Goal: Information Seeking & Learning: Check status

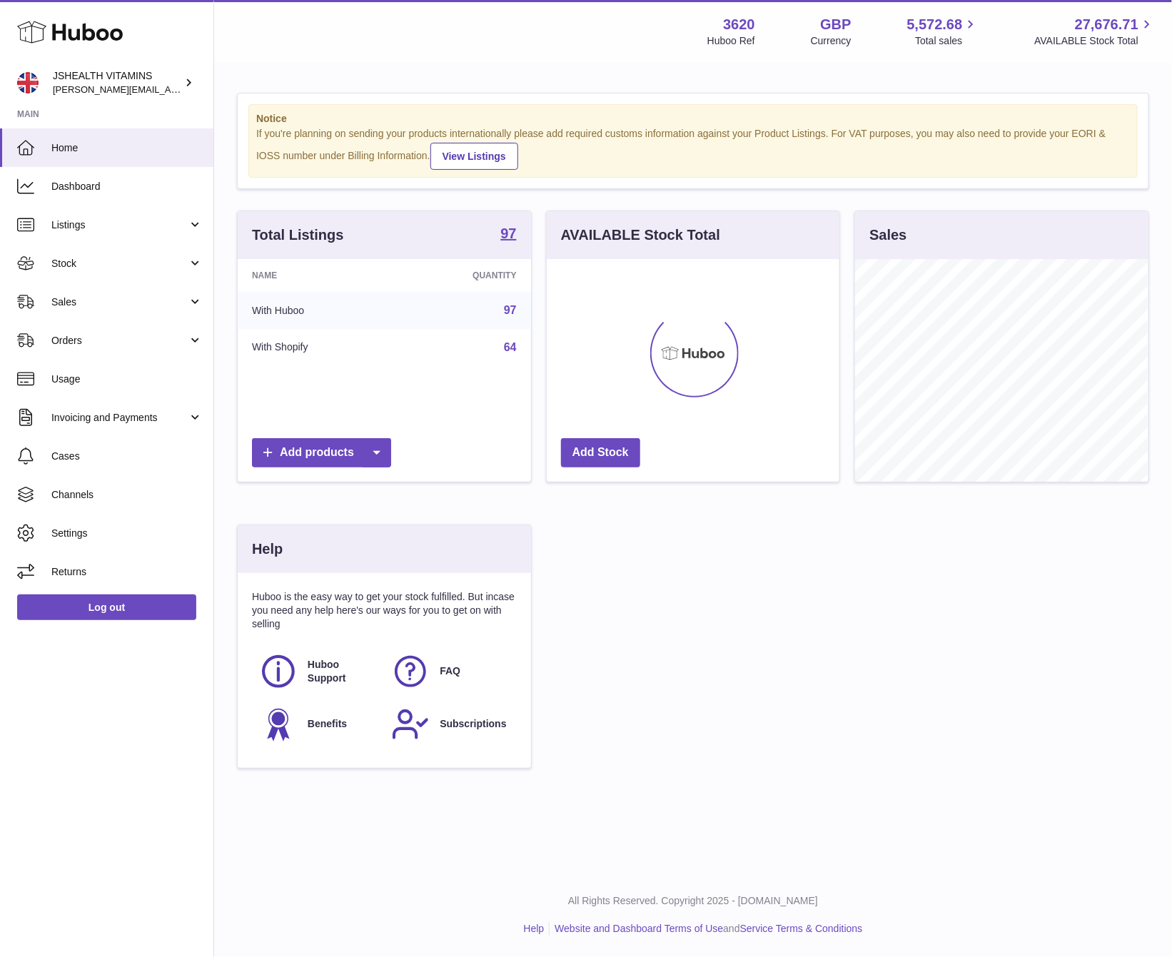
scroll to position [223, 292]
click at [71, 246] on link "Stock" at bounding box center [106, 263] width 213 height 39
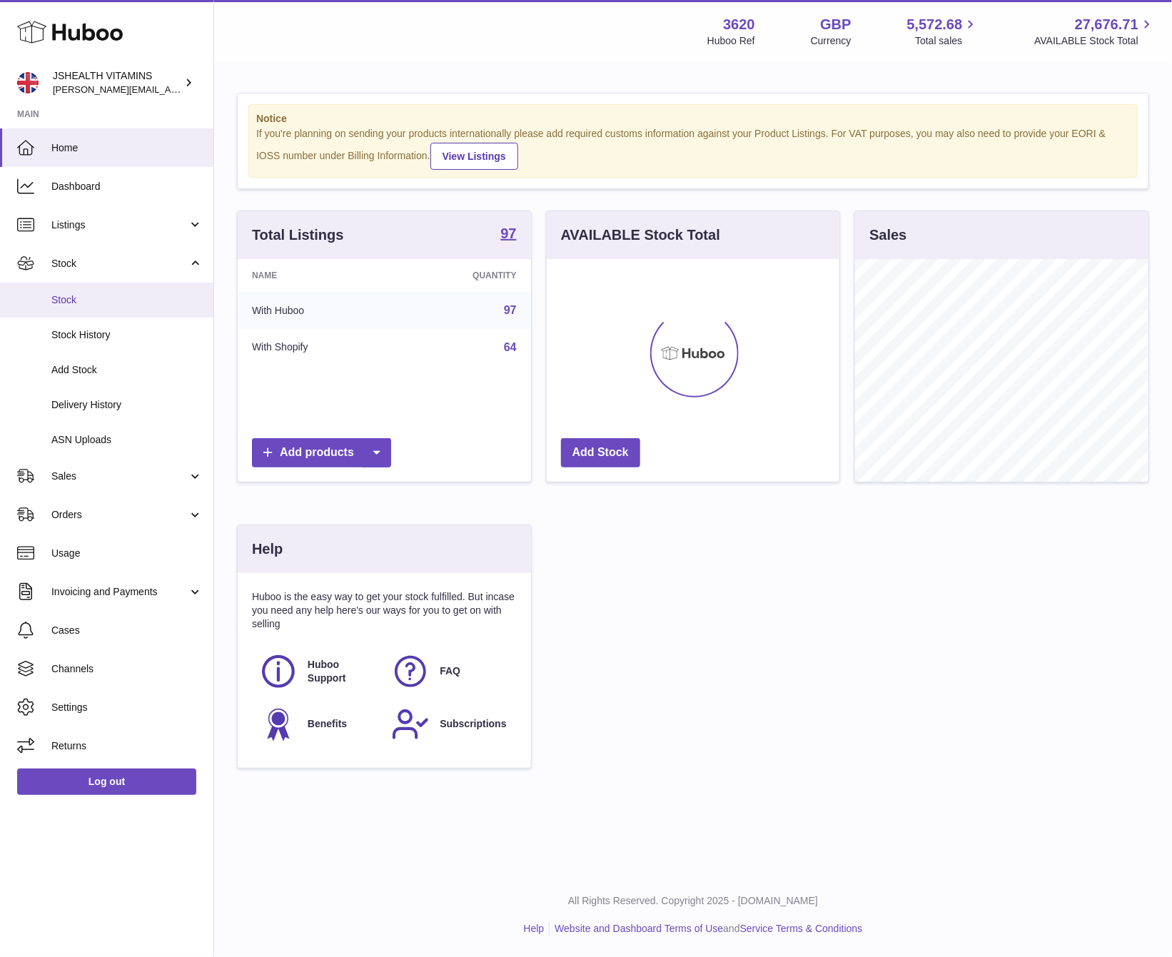
click at [88, 304] on span "Stock" at bounding box center [126, 300] width 151 height 14
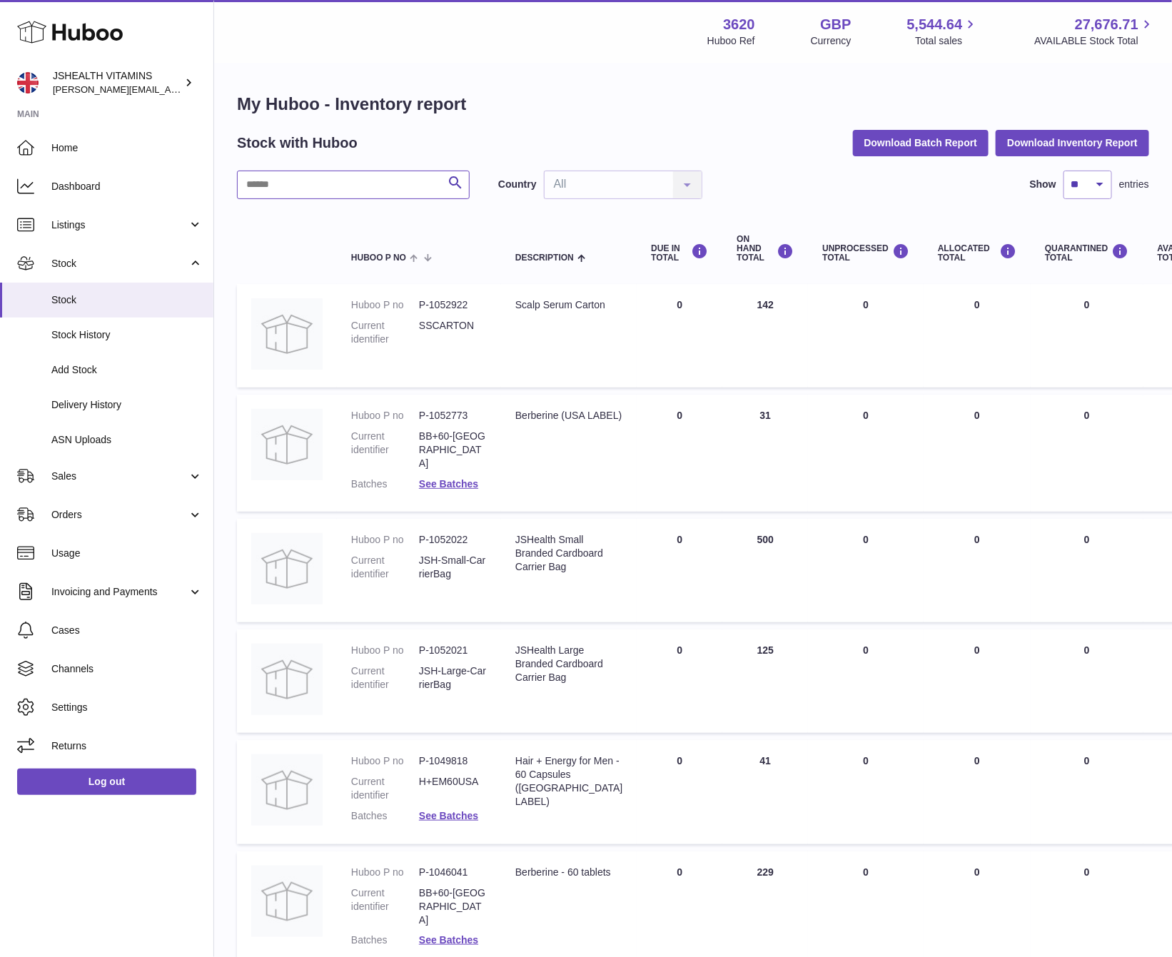
click at [390, 183] on input "text" at bounding box center [353, 185] width 233 height 29
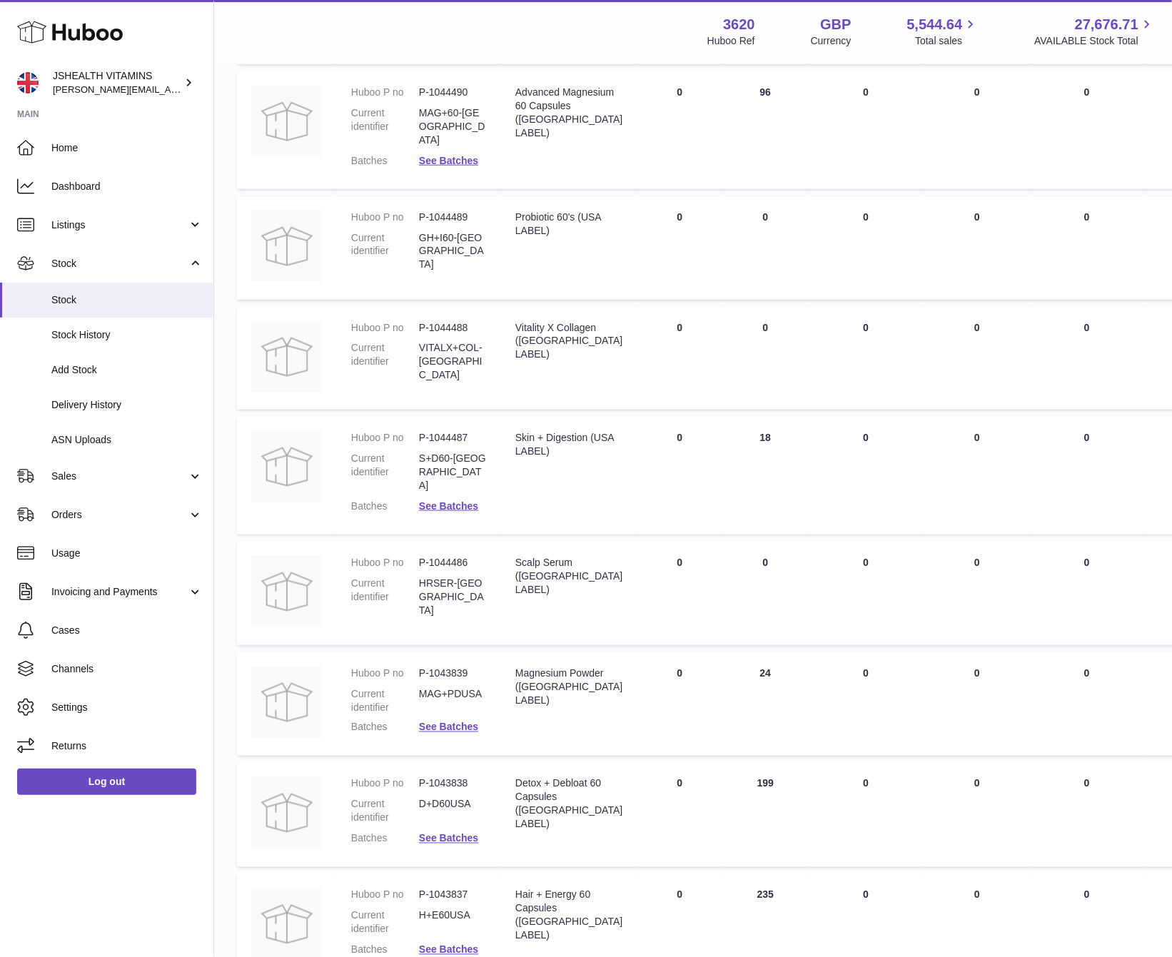
scroll to position [576, 0]
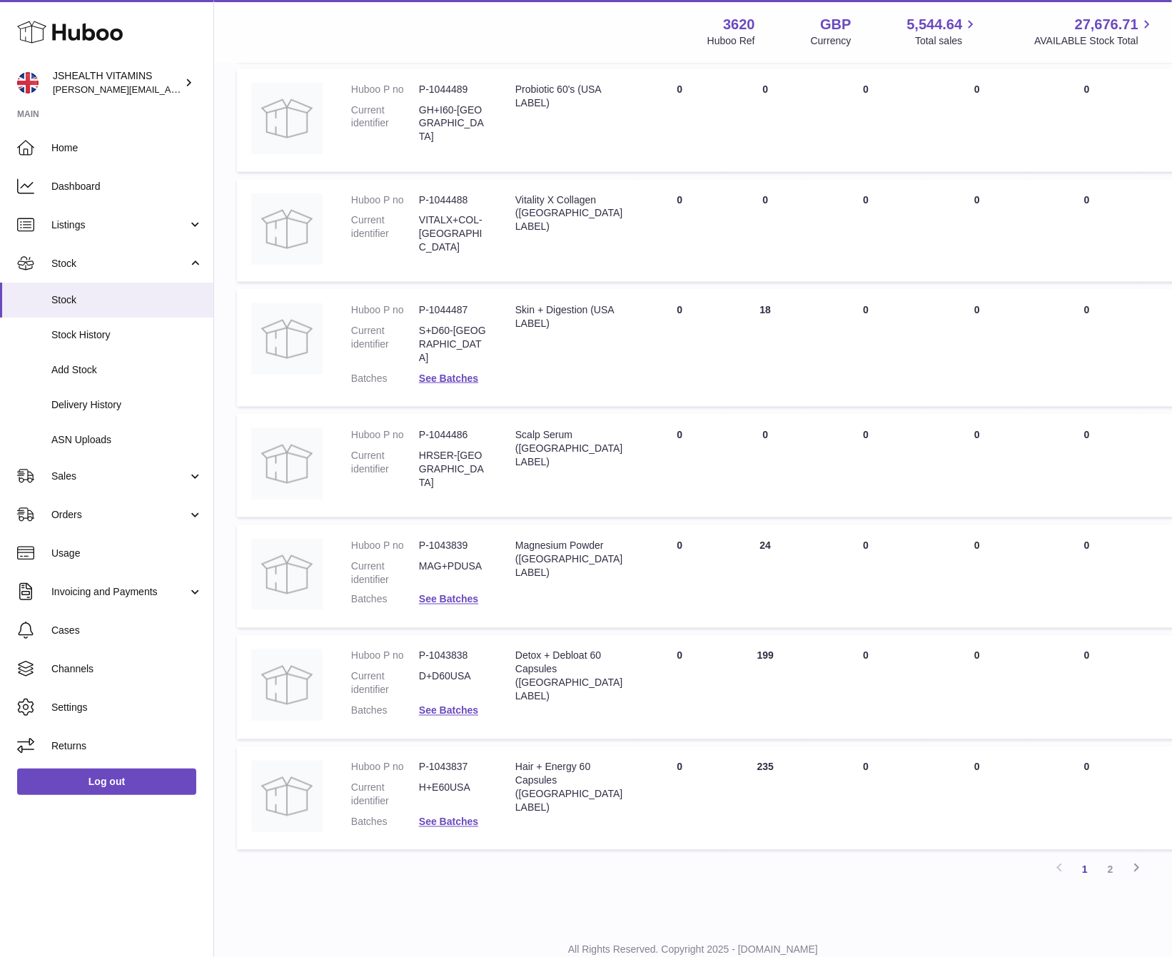
type input "**"
click at [447, 782] on dd "H+E60USA" at bounding box center [453, 795] width 68 height 27
copy dl "H+E60USA"
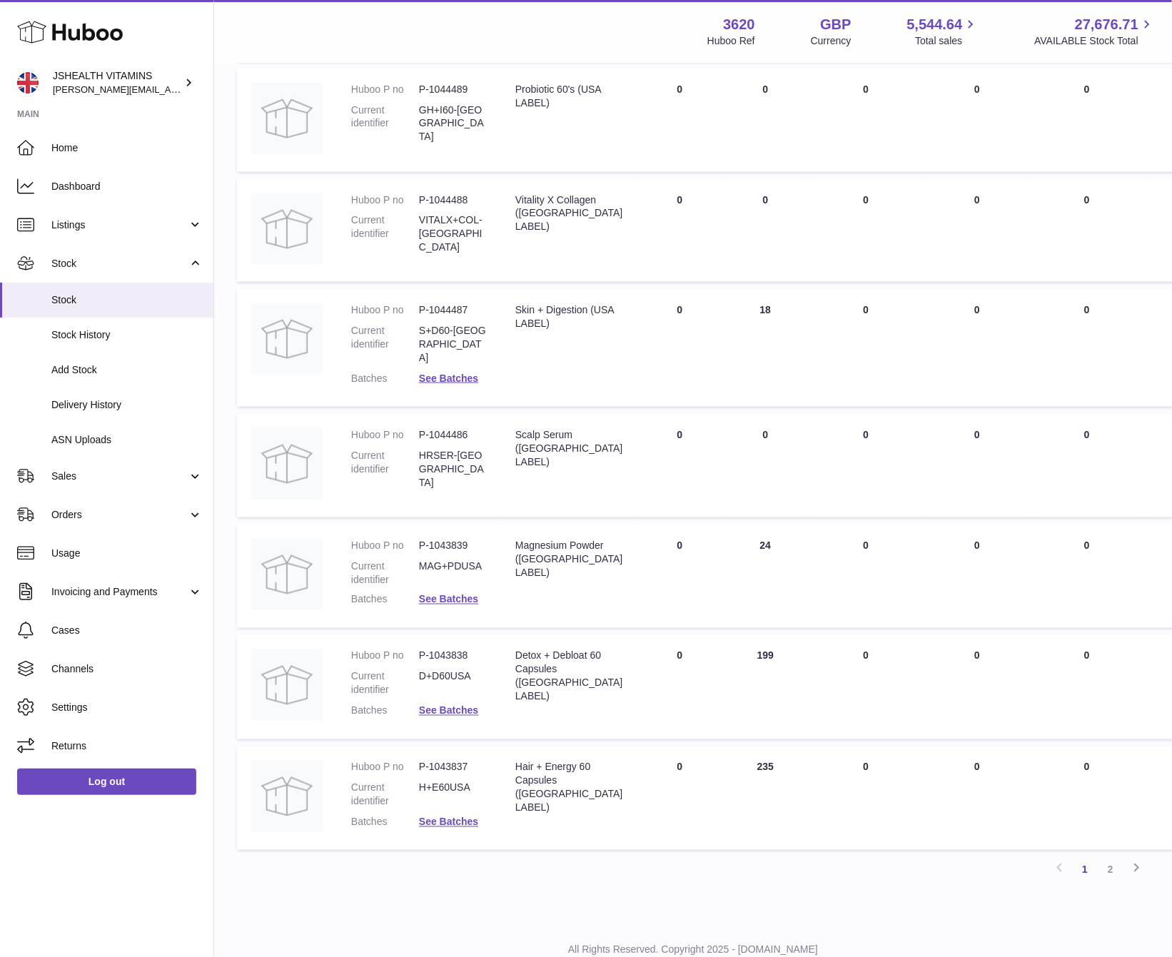
click at [449, 761] on dd "P-1043837" at bounding box center [453, 768] width 68 height 14
copy dl "P-1043837"
click at [457, 649] on dd "P-1043838" at bounding box center [453, 656] width 68 height 14
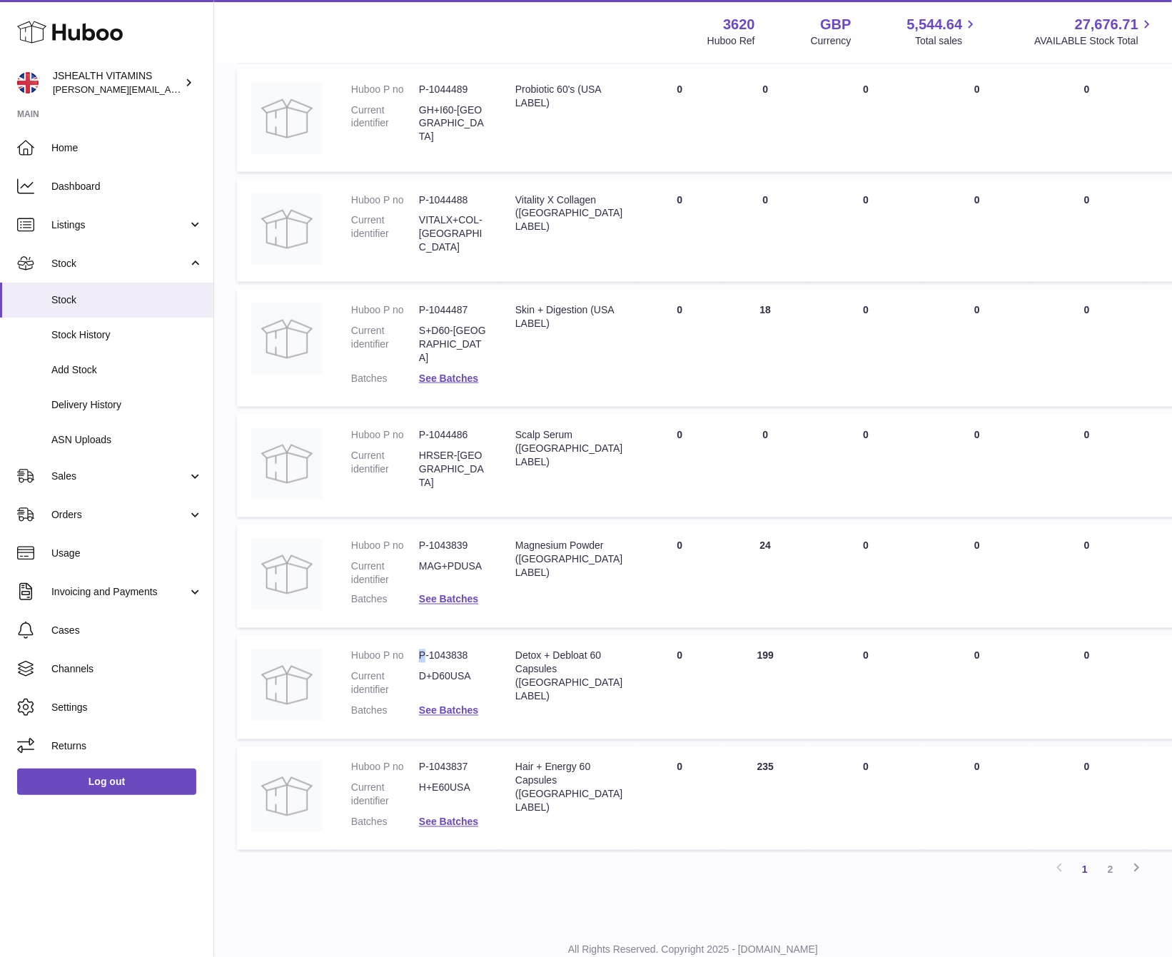
click at [457, 649] on dd "P-1043838" at bounding box center [453, 656] width 68 height 14
copy dl "P-1043838"
click at [435, 670] on dd "D+D60USA" at bounding box center [453, 683] width 68 height 27
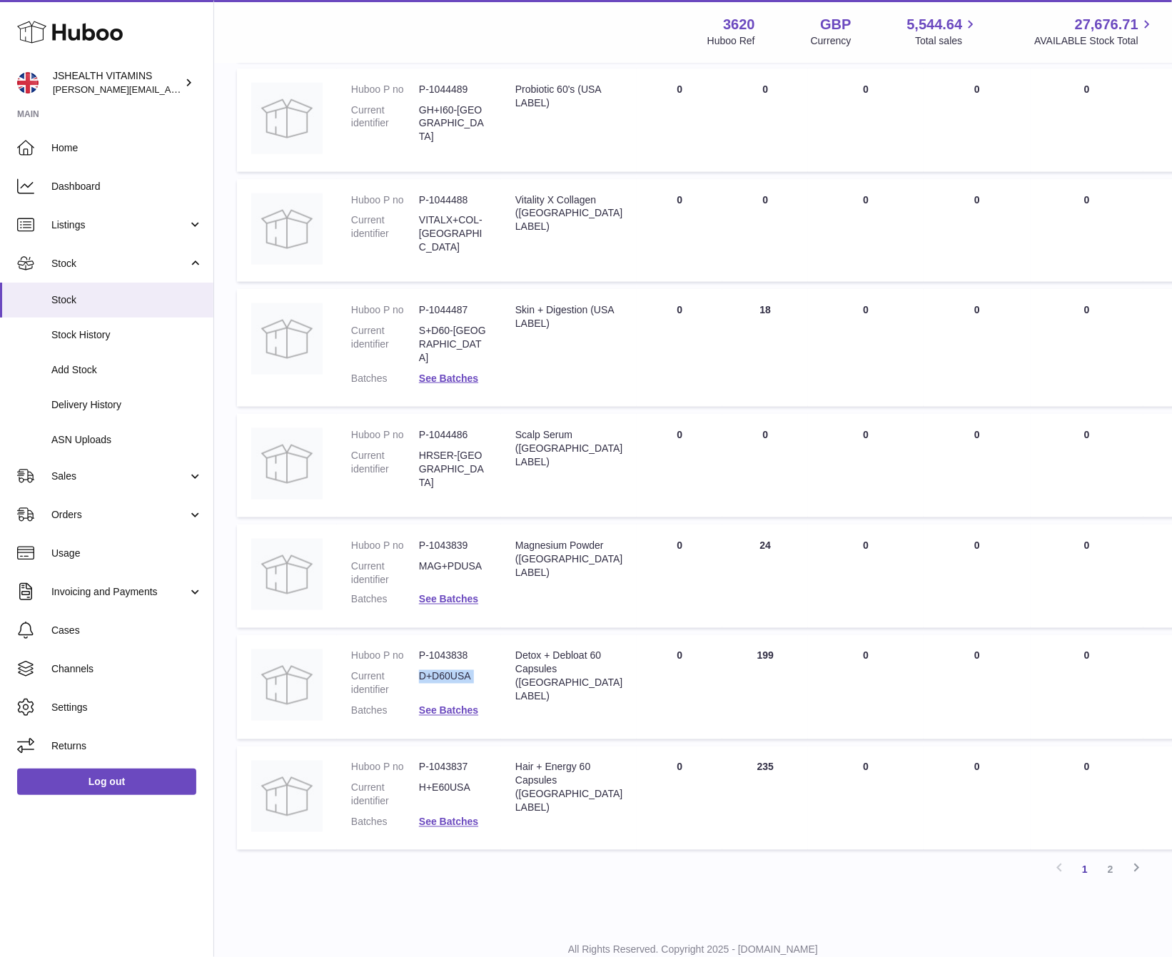
click at [435, 670] on dd "D+D60USA" at bounding box center [453, 683] width 68 height 27
copy dl "D+D60USA"
click at [542, 649] on div "Detox + Debloat 60 Capsules (USA LABEL)" at bounding box center [568, 676] width 107 height 54
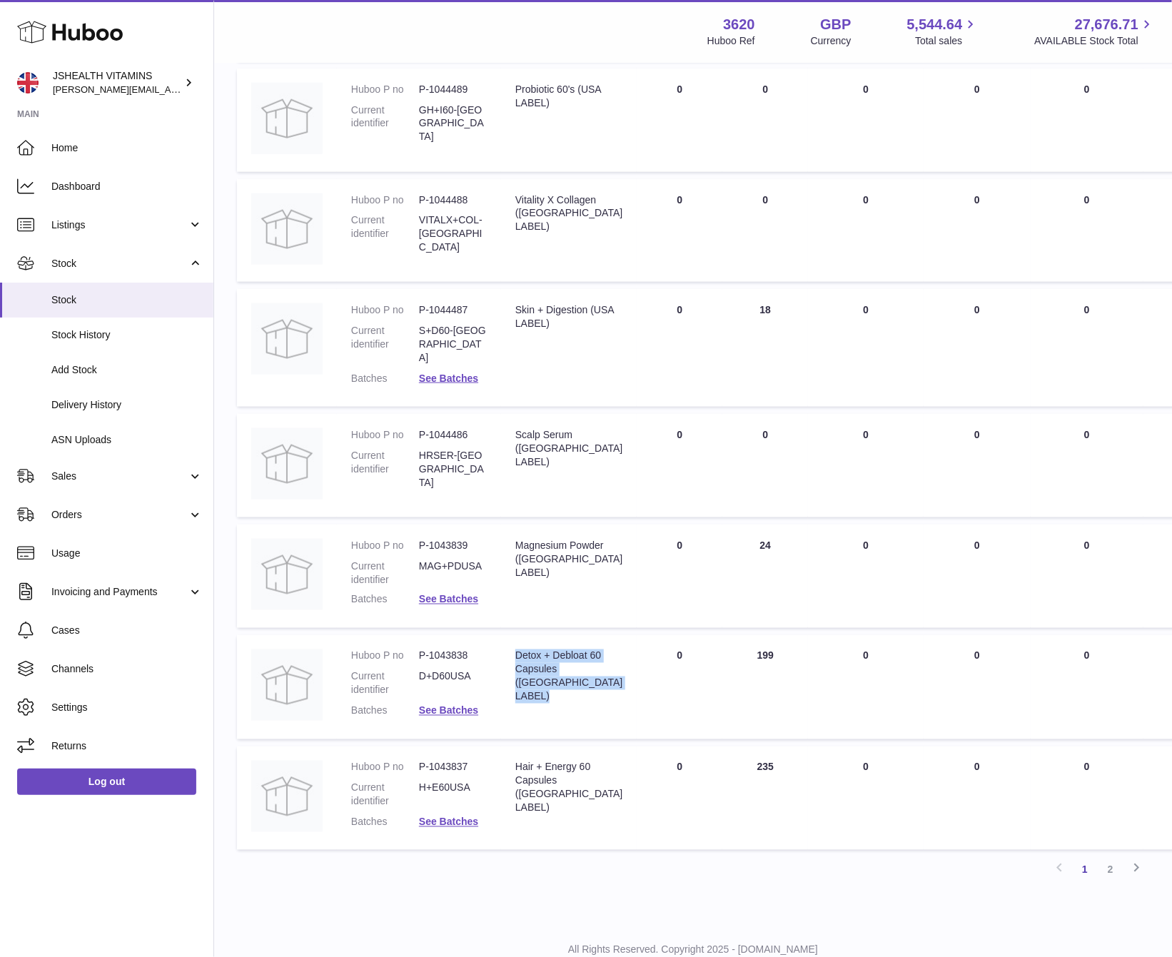
copy tr "Detox + Debloat 60 Capsules (USA LABEL)"
click at [542, 761] on div "Hair + Energy 60 Capsules (USA LABEL)" at bounding box center [568, 788] width 107 height 54
click at [541, 761] on div "Hair + Energy 60 Capsules (USA LABEL)" at bounding box center [568, 788] width 107 height 54
copy tr "Hair + Energy 60 Capsules (USA LABEL)"
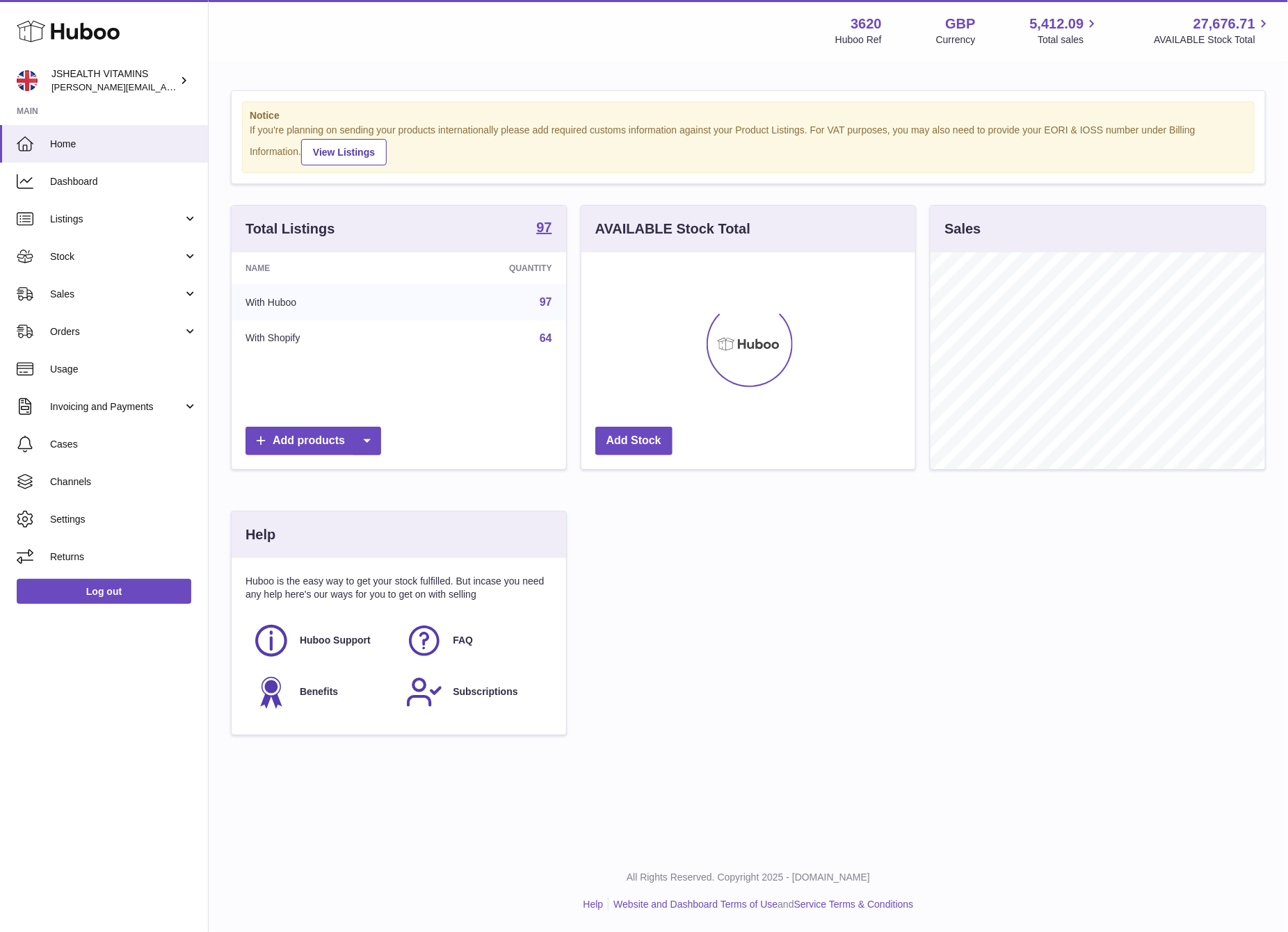
scroll to position [217, 334]
click at [157, 263] on span "Stock" at bounding box center [116, 257] width 133 height 14
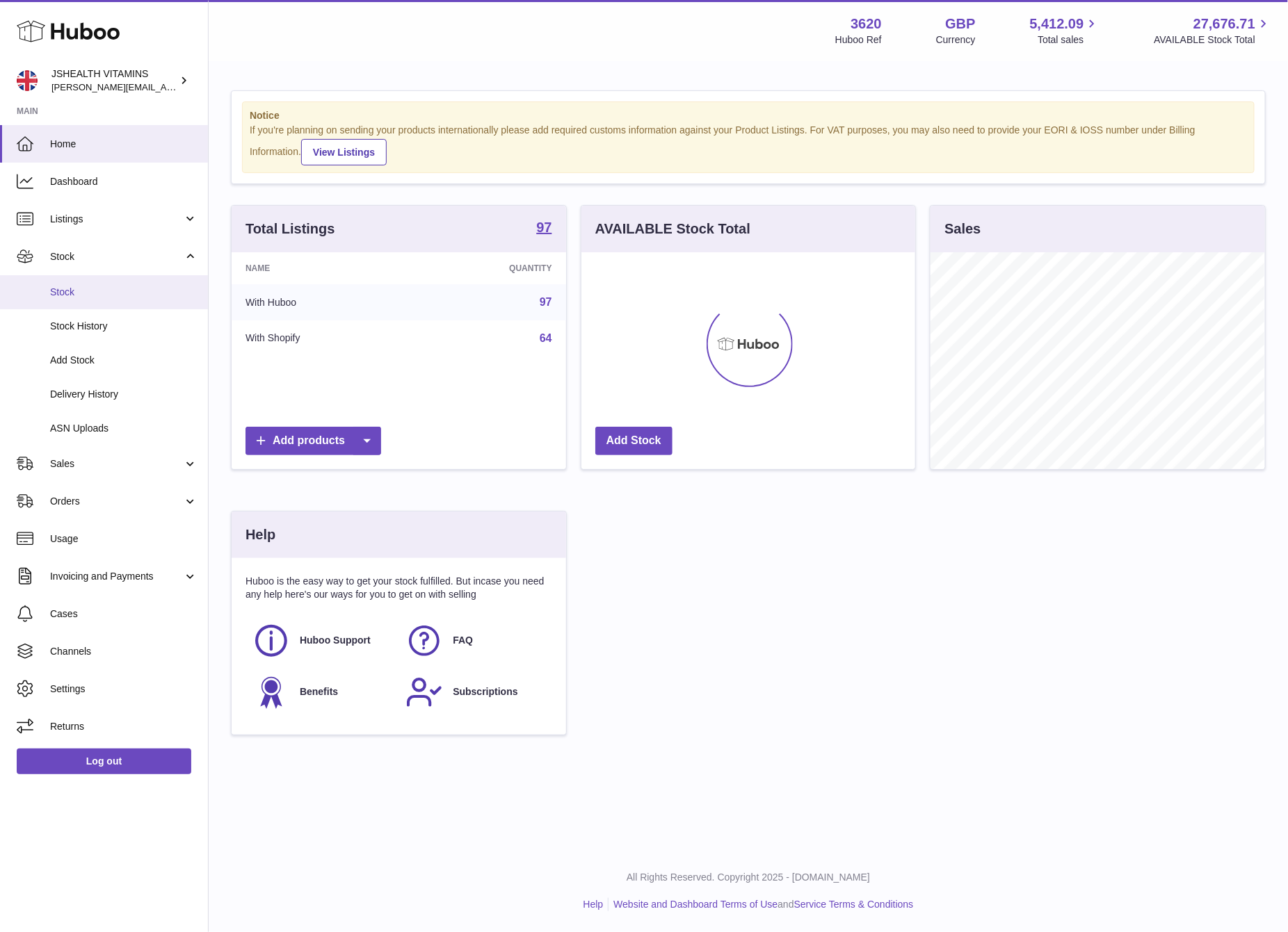
click at [76, 297] on span "Stock" at bounding box center [123, 292] width 147 height 14
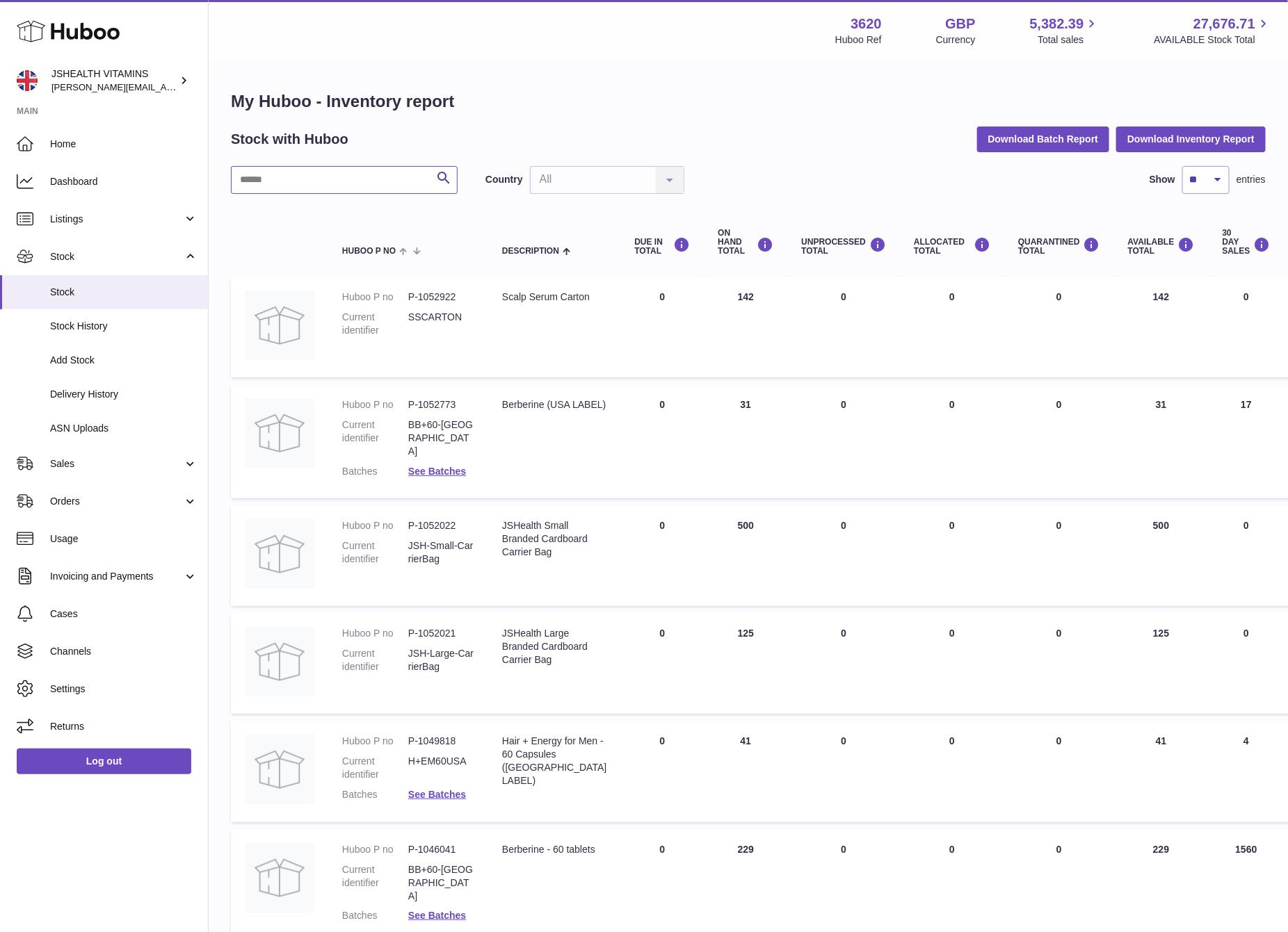
click at [291, 186] on input "text" at bounding box center [344, 180] width 227 height 28
type input "*********"
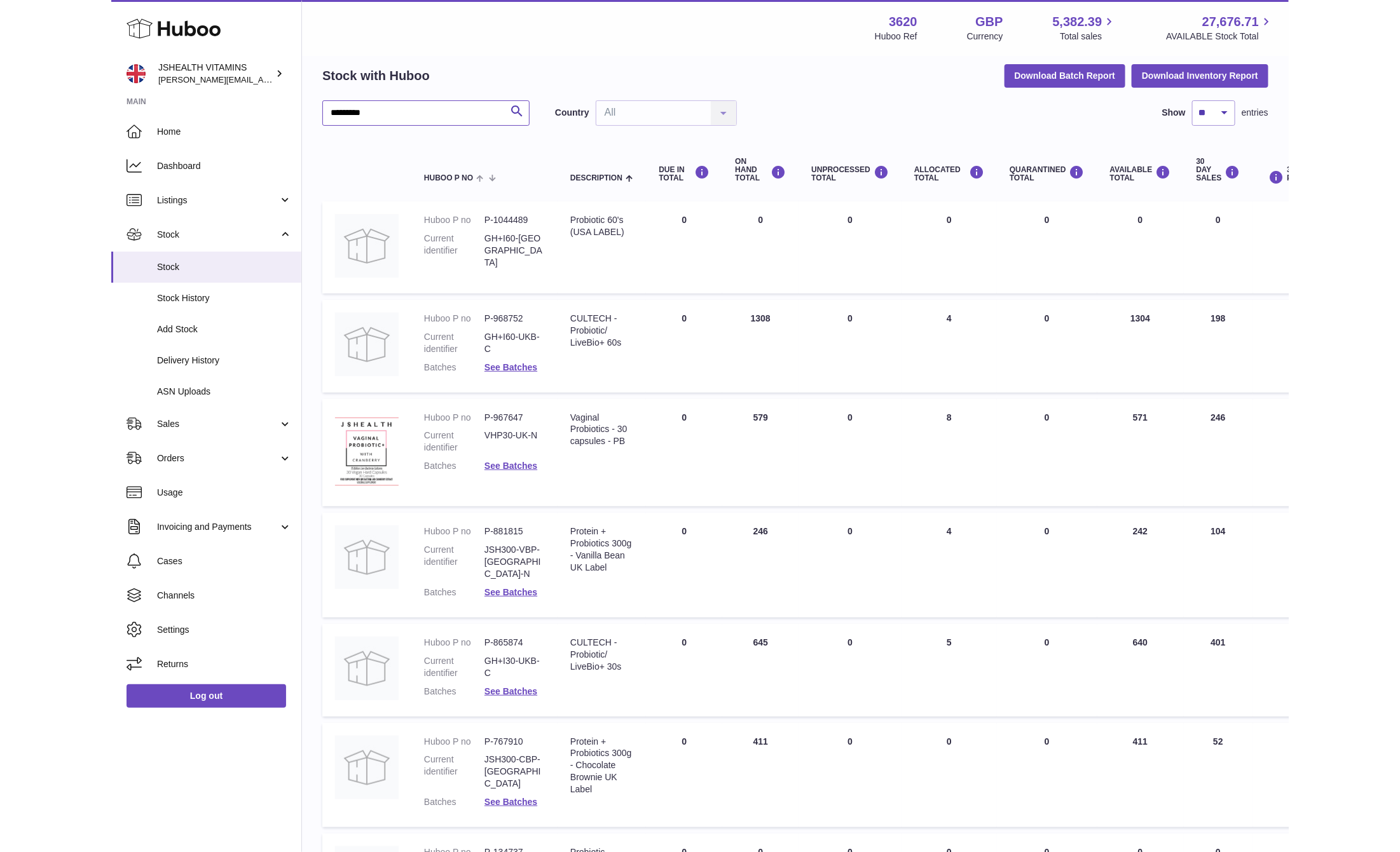
scroll to position [48, 0]
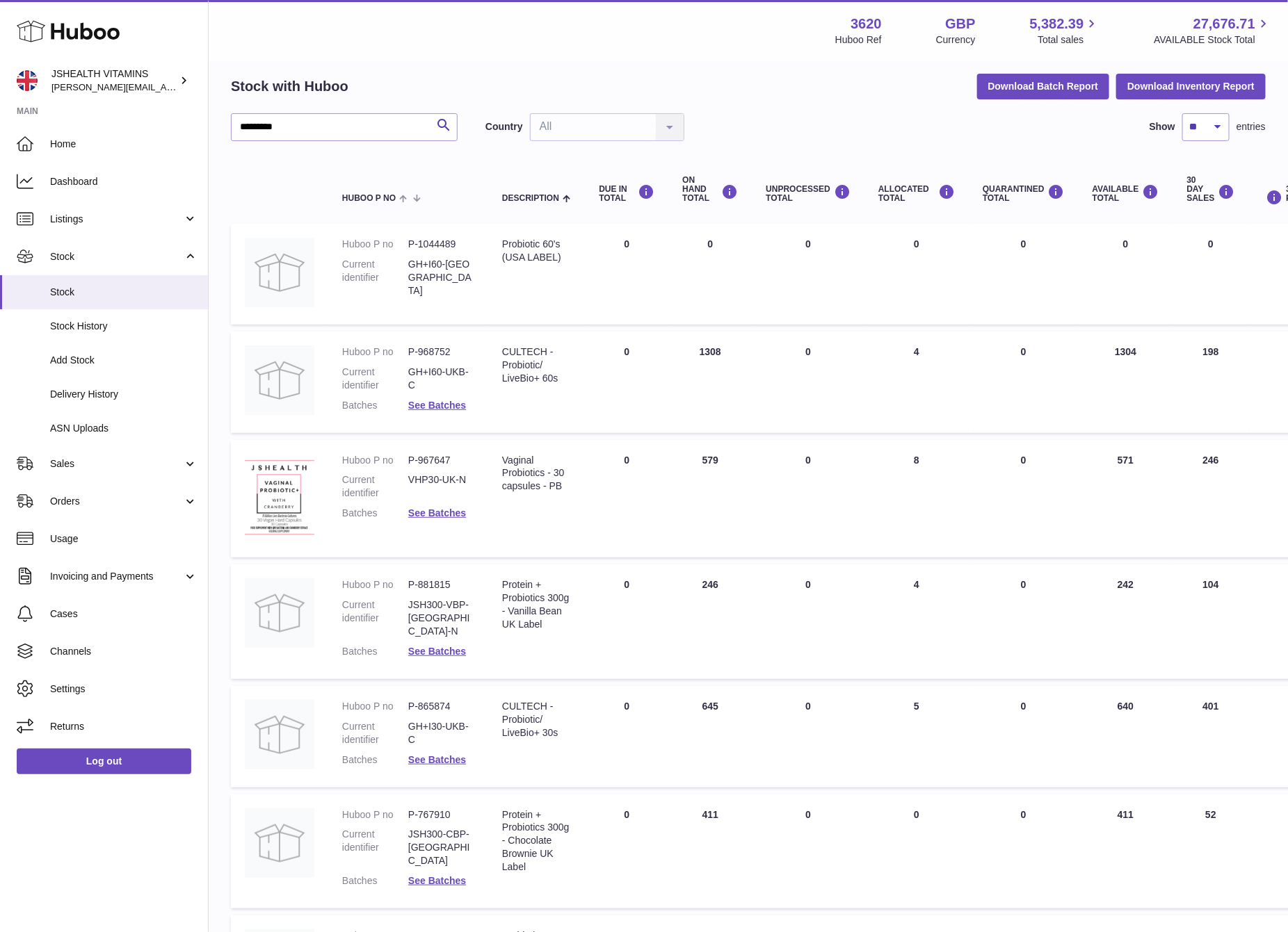
click at [1129, 686] on td "AVAILABLE Total 640" at bounding box center [1125, 736] width 95 height 101
copy td "640"
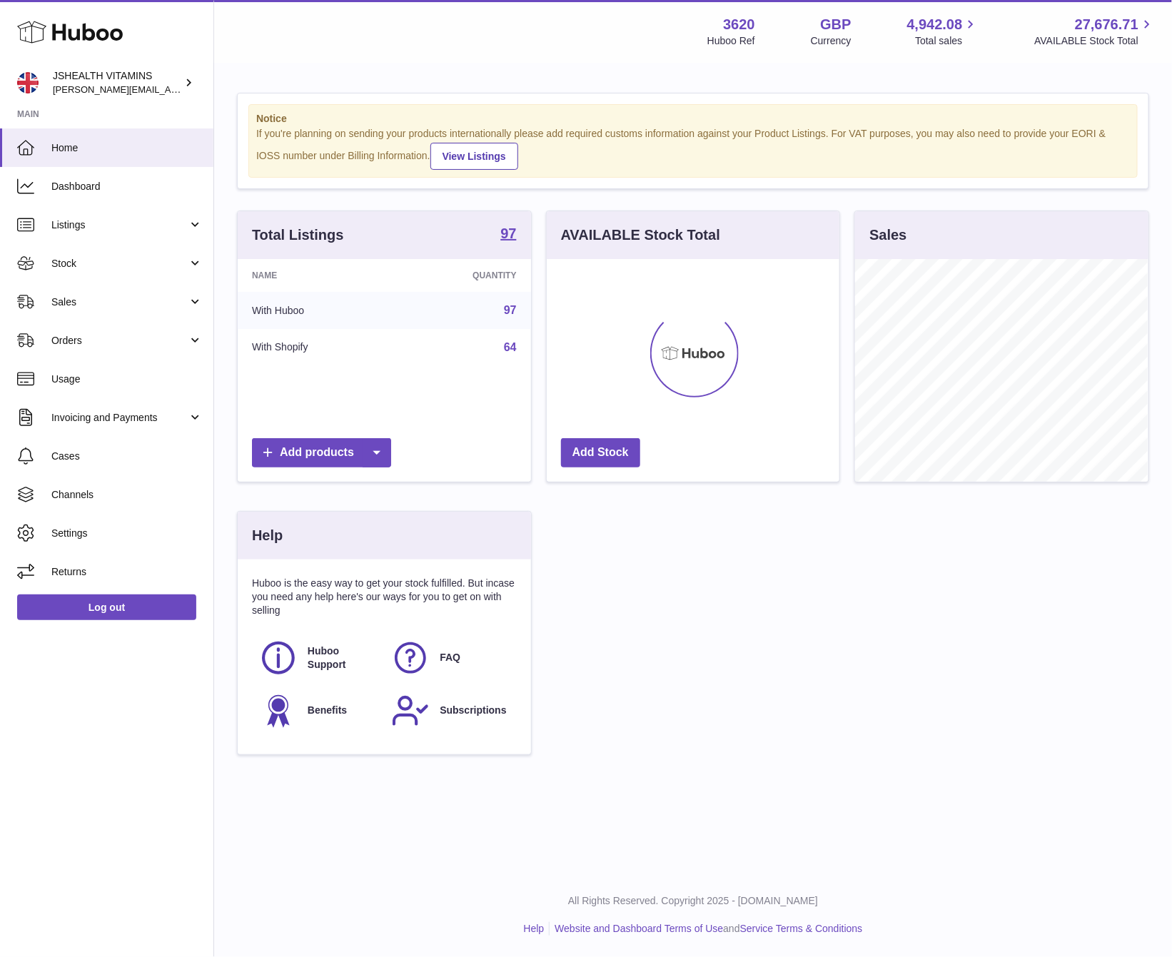
scroll to position [223, 292]
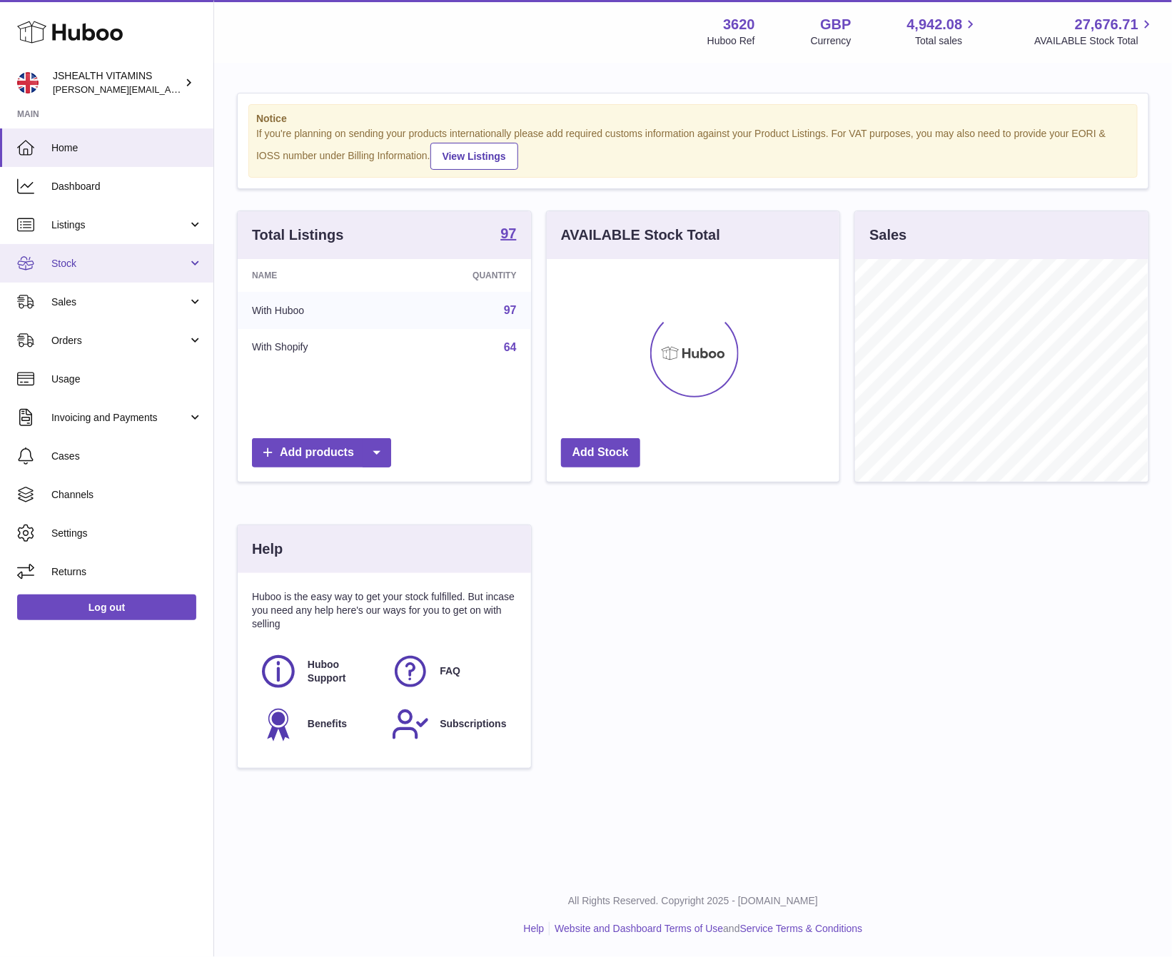
click at [66, 248] on link "Stock" at bounding box center [106, 263] width 213 height 39
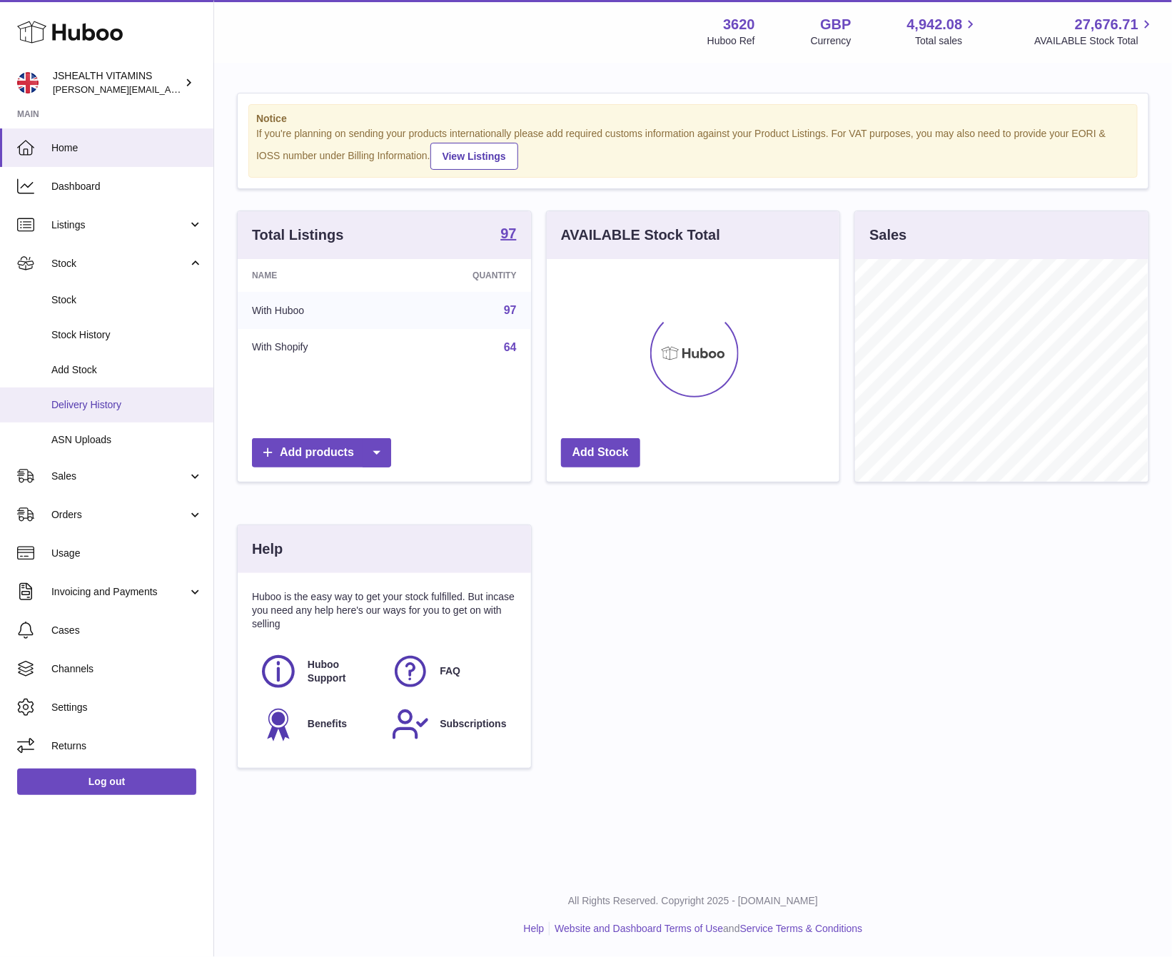
click at [138, 398] on span "Delivery History" at bounding box center [126, 405] width 151 height 14
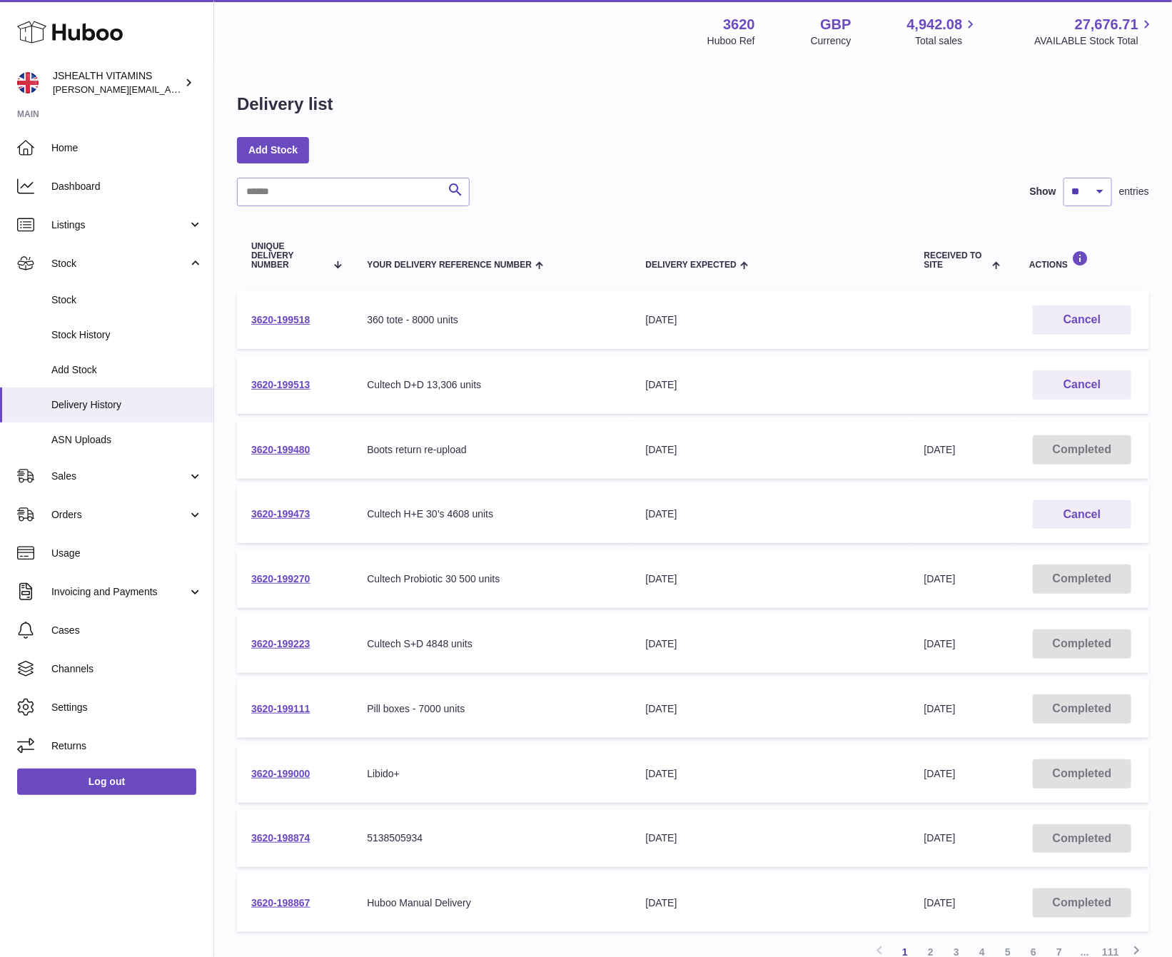
click at [587, 162] on div "Add Stock" at bounding box center [693, 150] width 912 height 26
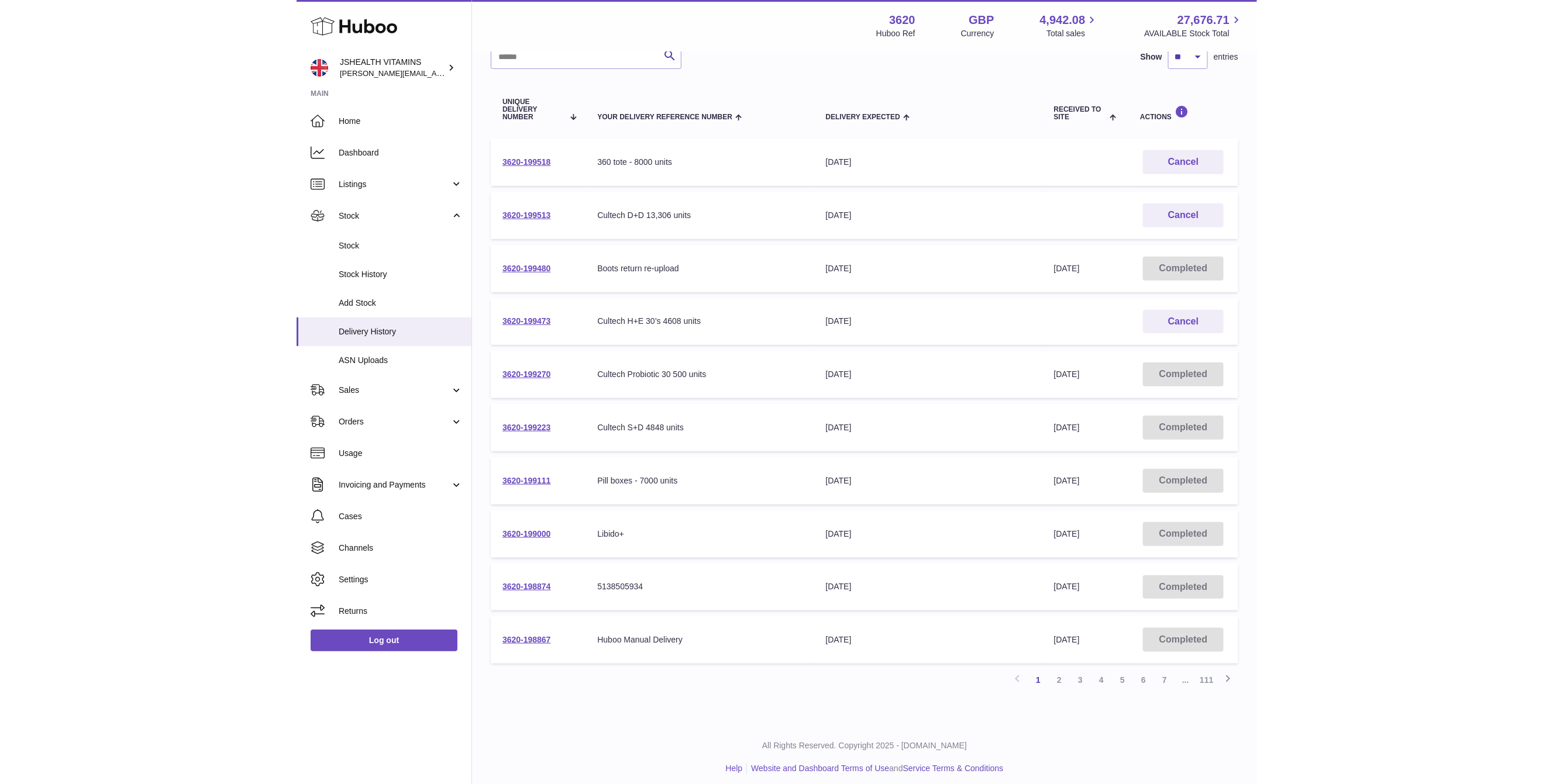
scroll to position [93, 0]
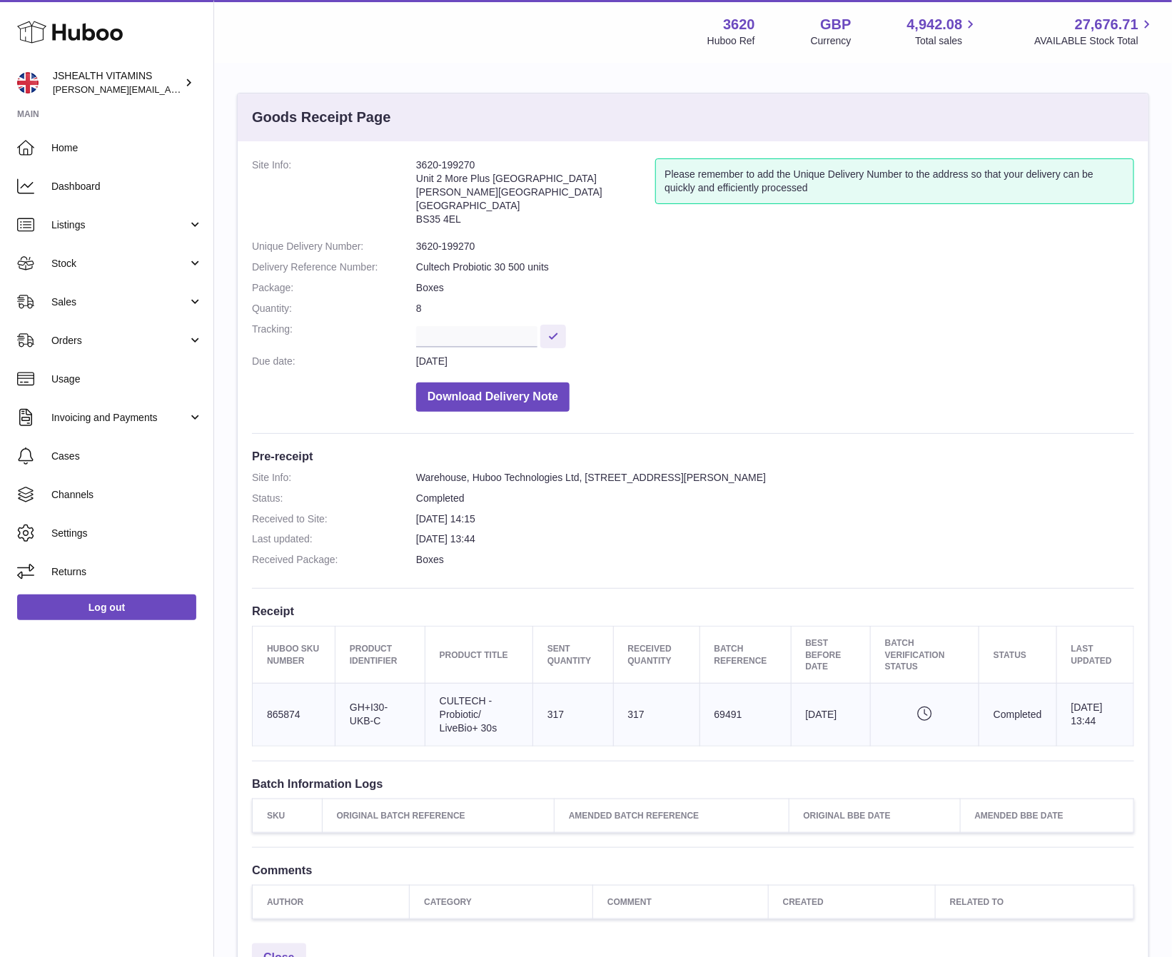
click at [371, 722] on td "Client Identifier GH+I30-UKB-C" at bounding box center [380, 714] width 90 height 63
drag, startPoint x: 371, startPoint y: 722, endPoint x: 430, endPoint y: 708, distance: 60.1
click at [371, 722] on td "Client Identifier GH+I30-UKB-C" at bounding box center [380, 712] width 90 height 63
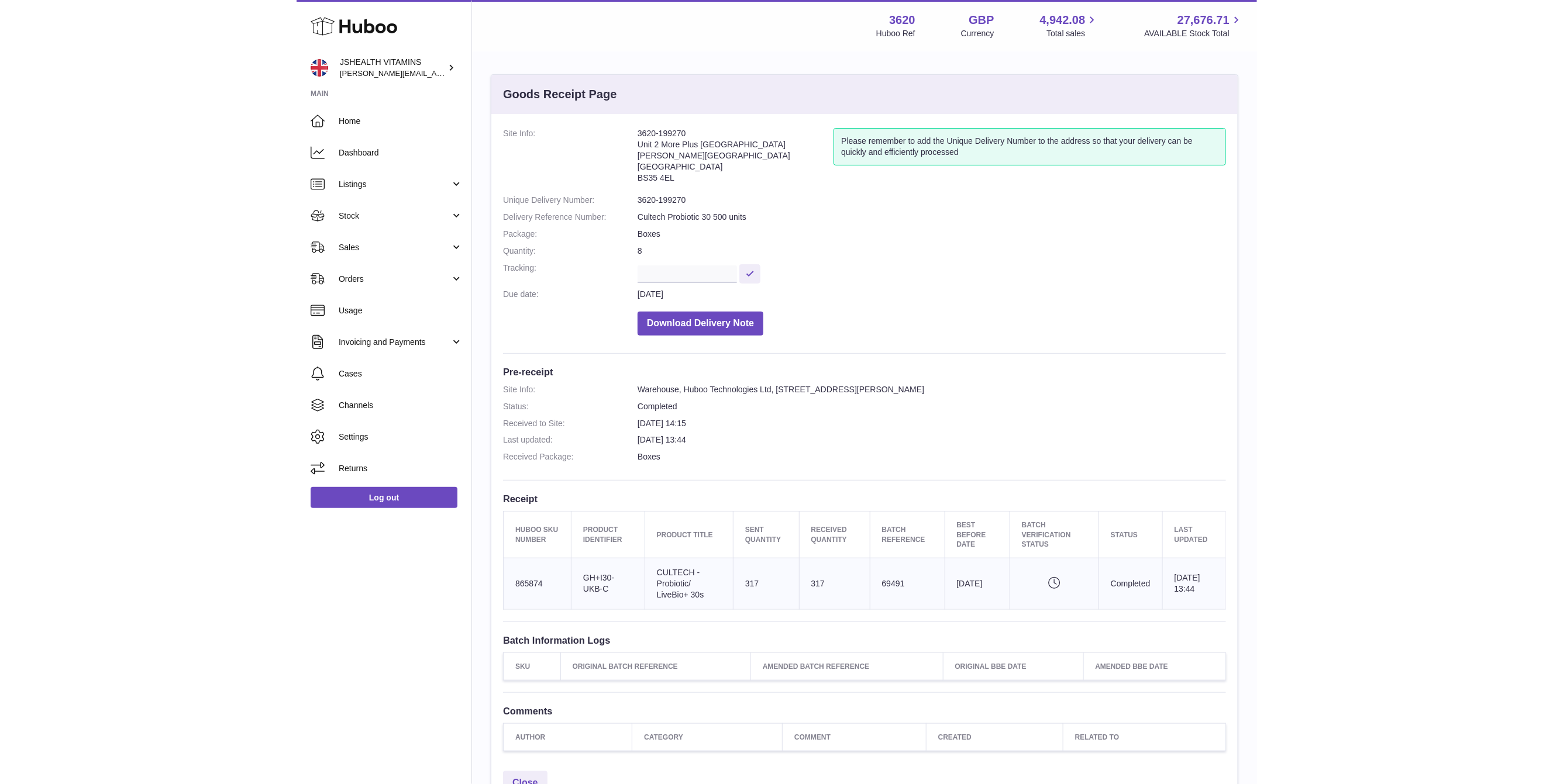
scroll to position [2, 0]
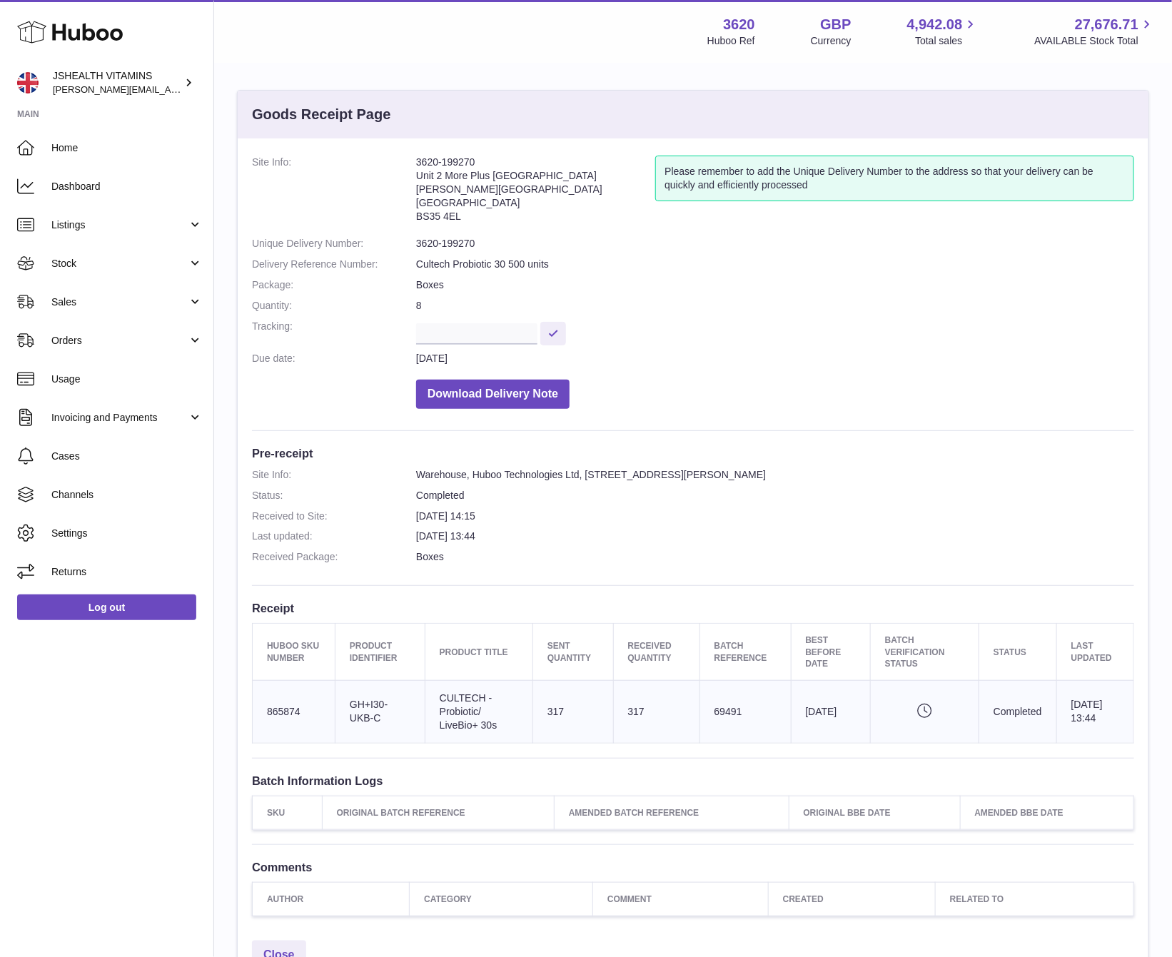
copy tr "GH+I30-UKB-C"
click at [724, 706] on td "Batch Reference 69491" at bounding box center [744, 711] width 91 height 63
copy td "69491"
